Goal: Task Accomplishment & Management: Manage account settings

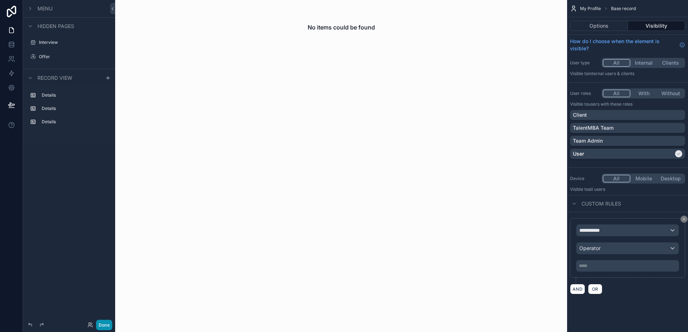
click at [108, 323] on button "Done" at bounding box center [104, 325] width 16 height 10
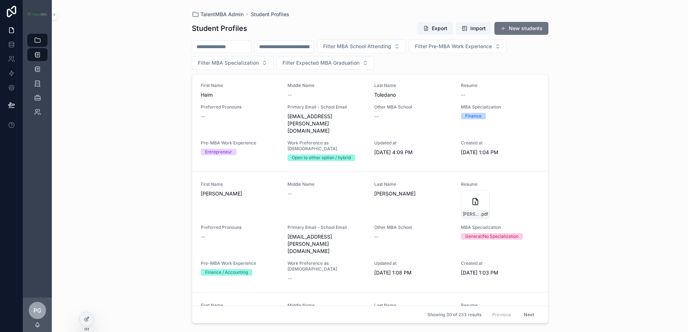
scroll to position [216, 0]
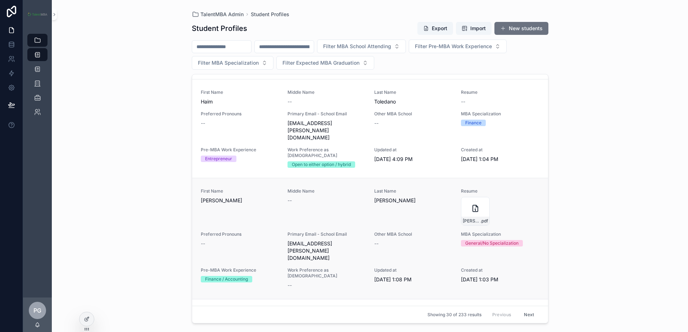
drag, startPoint x: 341, startPoint y: 183, endPoint x: 304, endPoint y: 185, distance: 37.1
click at [304, 188] on div "First Name [PERSON_NAME] Middle Name -- Last Name [PERSON_NAME] Resume [PERSON_…" at bounding box center [370, 238] width 338 height 101
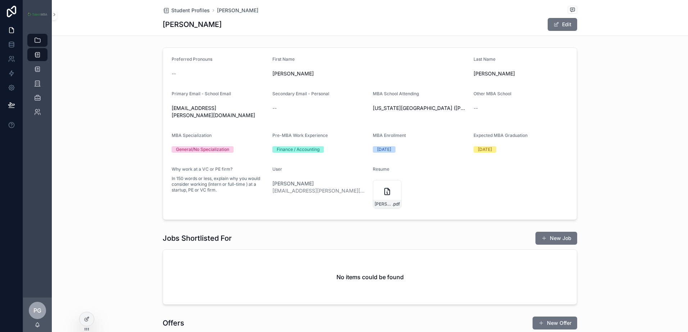
drag, startPoint x: 214, startPoint y: 111, endPoint x: 239, endPoint y: 109, distance: 24.6
click at [239, 109] on span "[EMAIL_ADDRESS][PERSON_NAME][DOMAIN_NAME]" at bounding box center [219, 112] width 95 height 14
drag, startPoint x: 230, startPoint y: 108, endPoint x: 170, endPoint y: 110, distance: 60.1
click at [172, 110] on span "[EMAIL_ADDRESS][PERSON_NAME][DOMAIN_NAME]" at bounding box center [219, 112] width 95 height 14
copy span "[EMAIL_ADDRESS][PERSON_NAME][DOMAIN_NAME]"
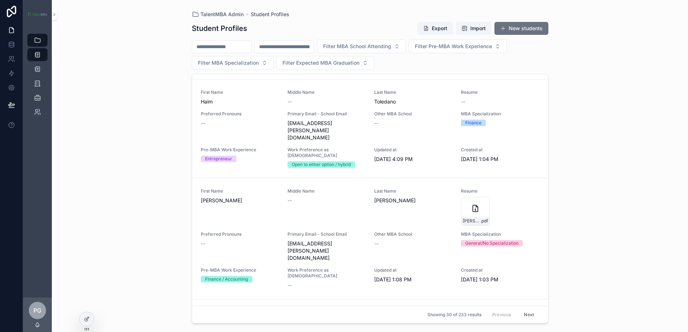
scroll to position [144, 0]
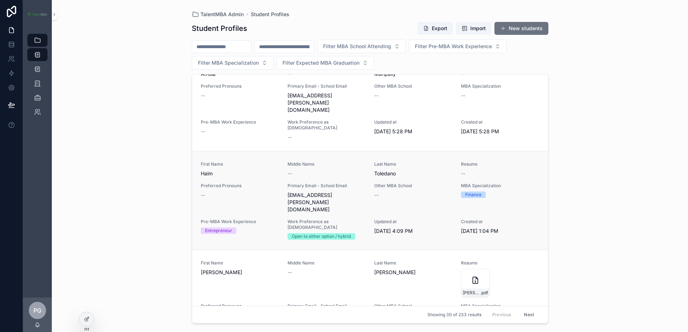
click at [313, 192] on span "[EMAIL_ADDRESS][PERSON_NAME][DOMAIN_NAME]" at bounding box center [326, 203] width 78 height 22
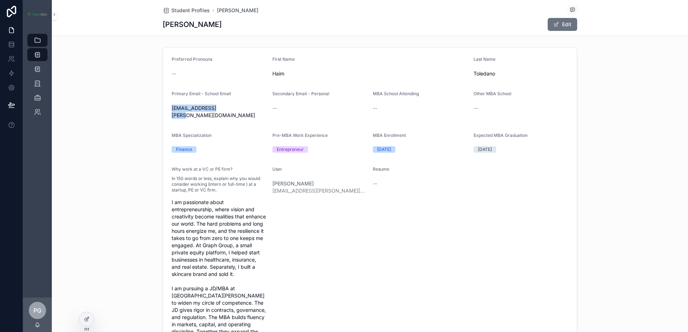
drag, startPoint x: 226, startPoint y: 108, endPoint x: 168, endPoint y: 109, distance: 57.6
click at [168, 109] on form "Preferred Pronouns -- First Name Haim Last Name [PERSON_NAME] Primary Email - S…" at bounding box center [370, 229] width 414 height 363
drag, startPoint x: 168, startPoint y: 109, endPoint x: 192, endPoint y: 109, distance: 23.4
copy span "[EMAIL_ADDRESS][PERSON_NAME][DOMAIN_NAME]"
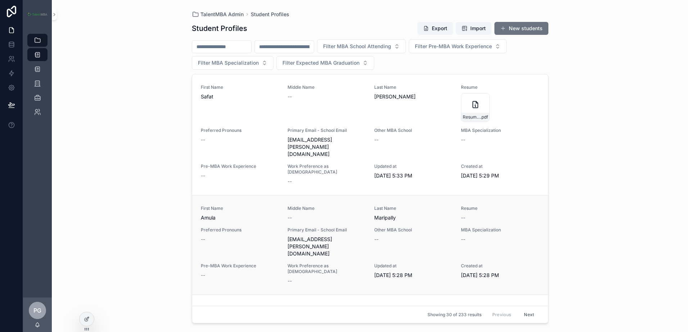
click at [334, 236] on span "[EMAIL_ADDRESS][PERSON_NAME][DOMAIN_NAME]" at bounding box center [326, 247] width 78 height 22
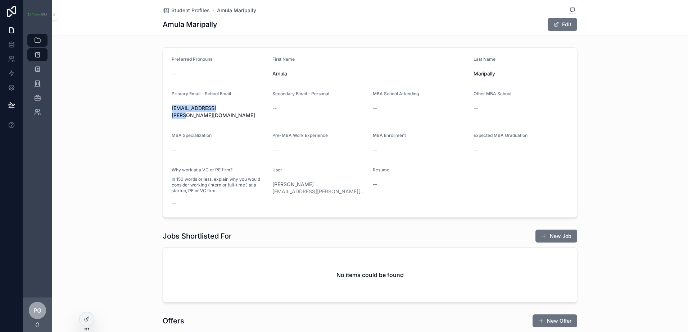
drag, startPoint x: 228, startPoint y: 109, endPoint x: 169, endPoint y: 109, distance: 58.6
click at [172, 109] on span "[EMAIL_ADDRESS][PERSON_NAME][DOMAIN_NAME]" at bounding box center [219, 112] width 95 height 14
drag, startPoint x: 169, startPoint y: 109, endPoint x: 192, endPoint y: 109, distance: 22.7
copy span "[EMAIL_ADDRESS][PERSON_NAME][DOMAIN_NAME]"
click at [283, 76] on span "Amula" at bounding box center [369, 73] width 195 height 7
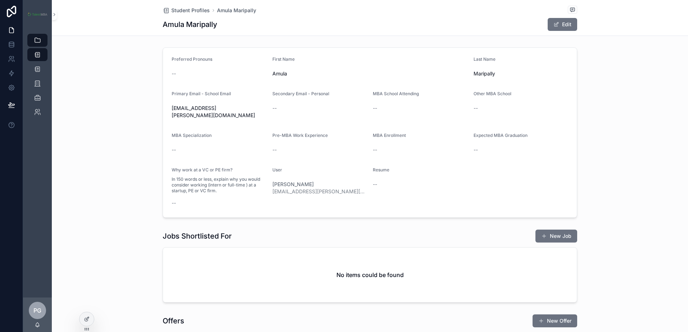
click at [282, 73] on span "Amula" at bounding box center [369, 73] width 195 height 7
click at [555, 31] on button "Edit" at bounding box center [561, 24] width 29 height 13
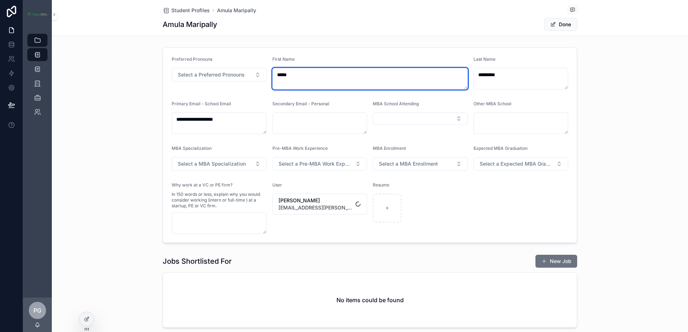
click at [287, 75] on textarea "*****" at bounding box center [369, 79] width 195 height 22
type textarea "******"
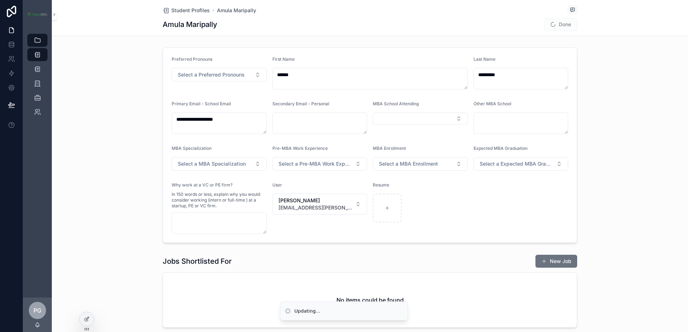
click at [604, 68] on div "**********" at bounding box center [370, 145] width 636 height 201
click at [555, 23] on button "Done" at bounding box center [560, 24] width 33 height 13
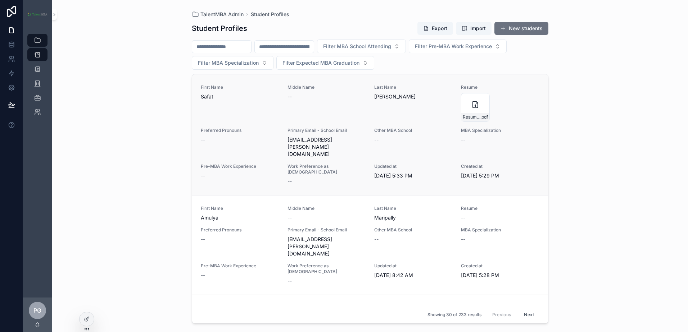
click at [326, 140] on span "[EMAIL_ADDRESS][PERSON_NAME][DOMAIN_NAME]" at bounding box center [326, 147] width 78 height 22
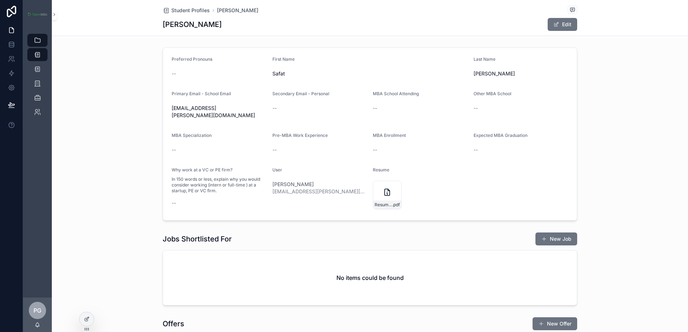
click at [191, 108] on span "[EMAIL_ADDRESS][PERSON_NAME][DOMAIN_NAME]" at bounding box center [219, 112] width 95 height 14
drag, startPoint x: 228, startPoint y: 109, endPoint x: 168, endPoint y: 109, distance: 60.4
click at [168, 109] on form "Preferred Pronouns -- First Name Safat Last Name [PERSON_NAME] Primary Email - …" at bounding box center [370, 134] width 414 height 173
drag, startPoint x: 168, startPoint y: 109, endPoint x: 190, endPoint y: 108, distance: 22.0
copy span "[EMAIL_ADDRESS][PERSON_NAME][DOMAIN_NAME]"
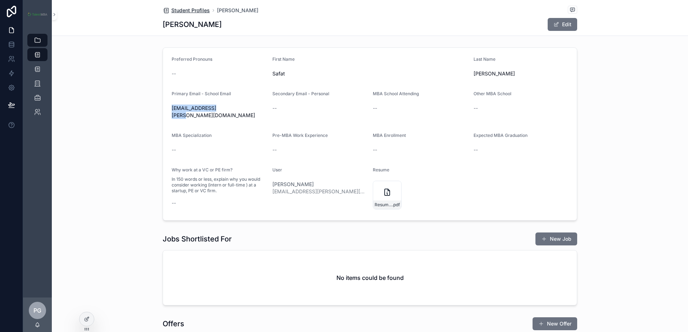
click at [192, 13] on span "Student Profiles" at bounding box center [190, 10] width 38 height 7
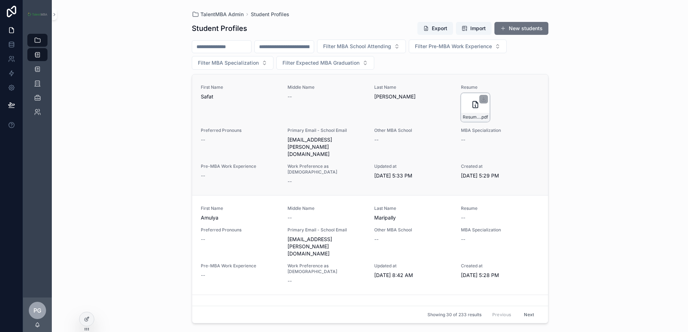
click at [474, 103] on icon "scrollable content" at bounding box center [475, 104] width 9 height 9
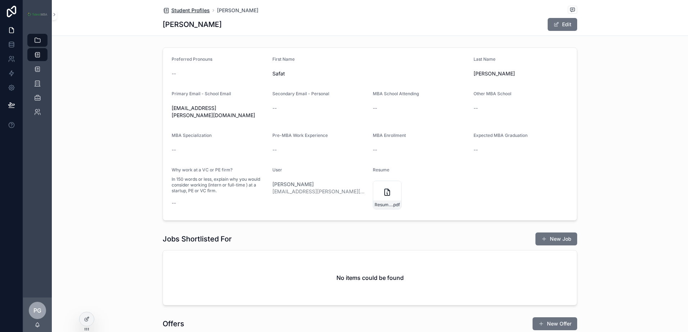
click at [194, 11] on span "Student Profiles" at bounding box center [190, 10] width 38 height 7
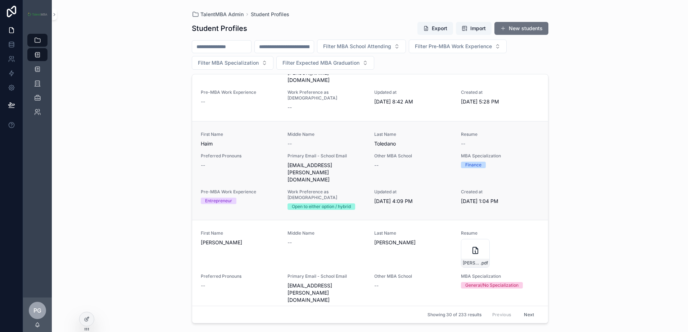
scroll to position [180, 0]
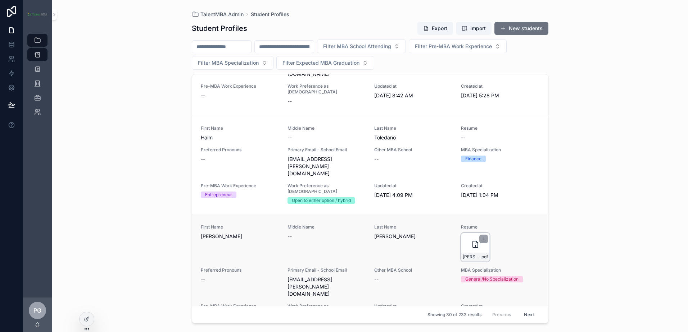
click at [473, 241] on icon "scrollable content" at bounding box center [475, 244] width 5 height 6
